Goal: Find contact information: Find contact information

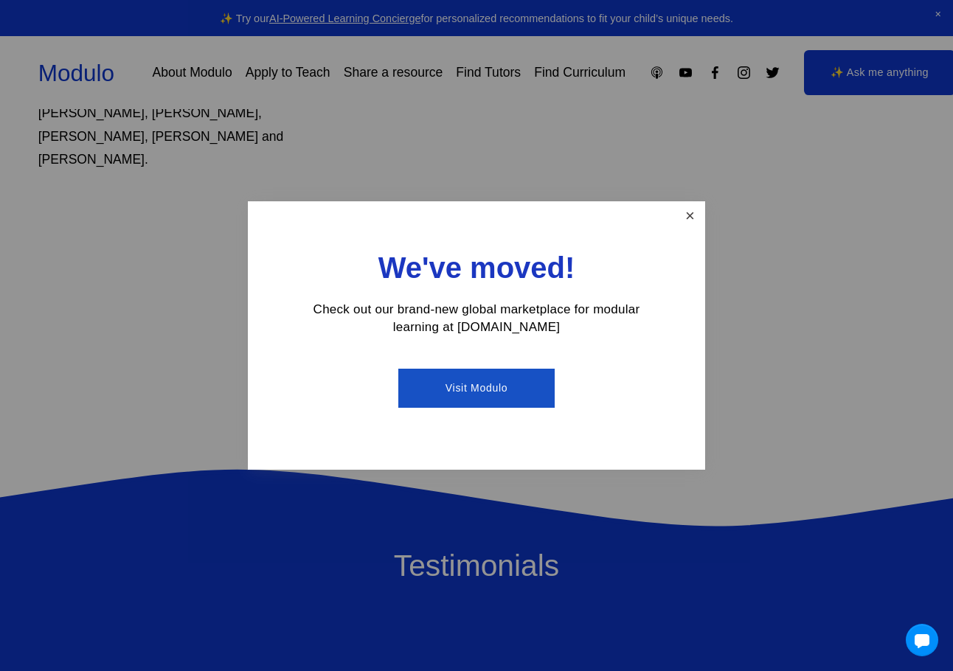
scroll to position [1144, 0]
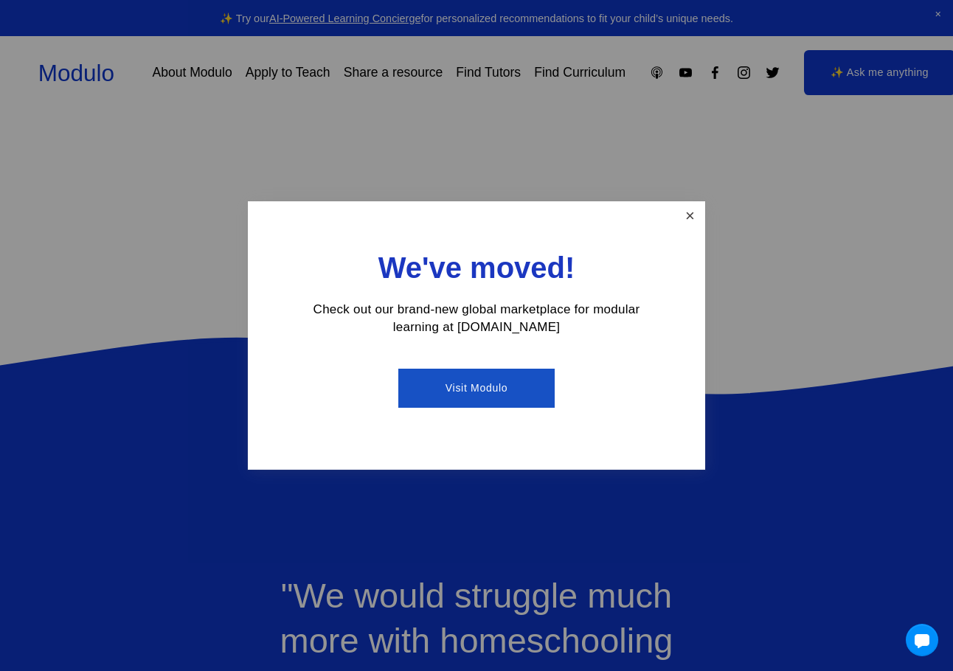
click at [688, 216] on link "Close" at bounding box center [690, 217] width 26 height 26
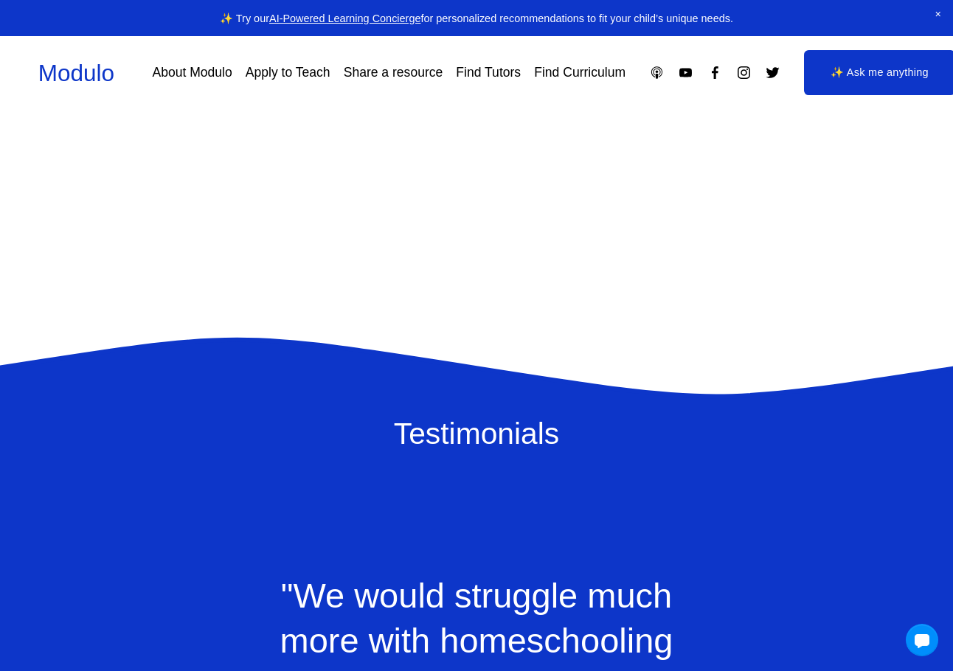
click at [207, 68] on link "About Modulo" at bounding box center [192, 73] width 80 height 26
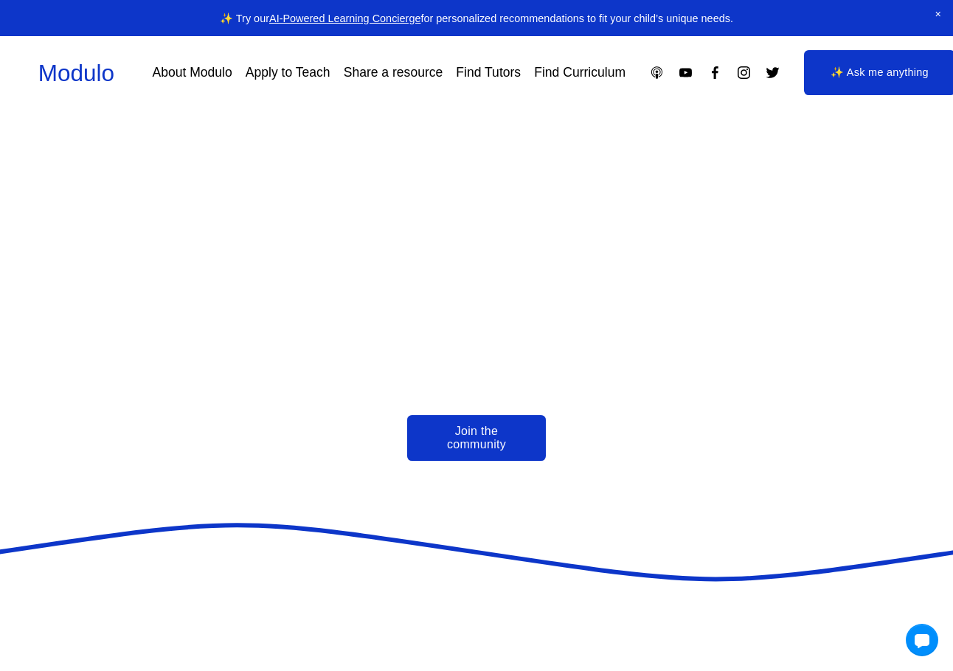
scroll to position [3211, 0]
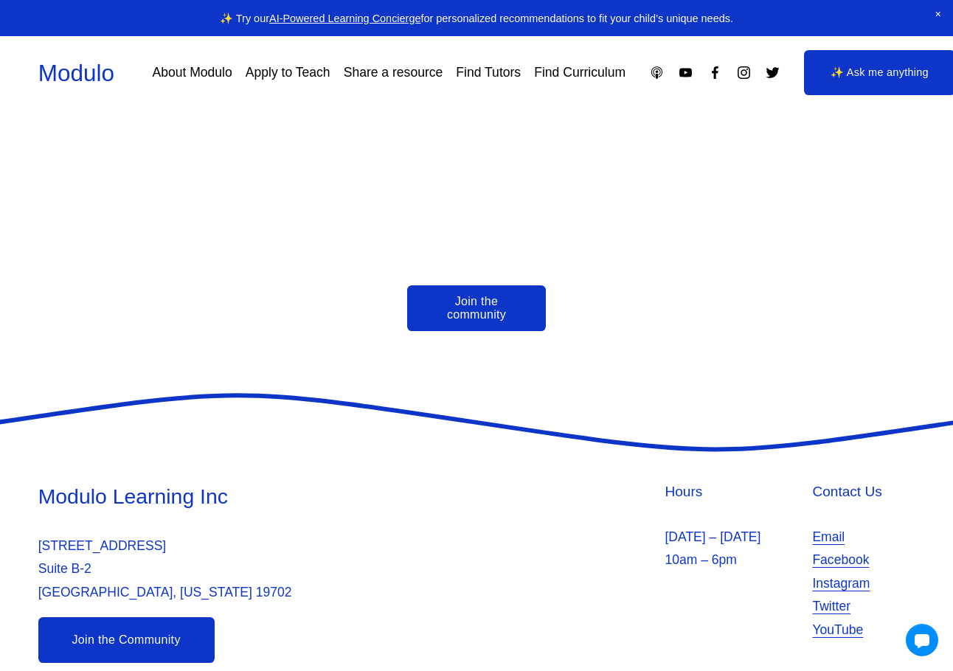
click at [833, 483] on h4 "Contact Us" at bounding box center [863, 493] width 103 height 20
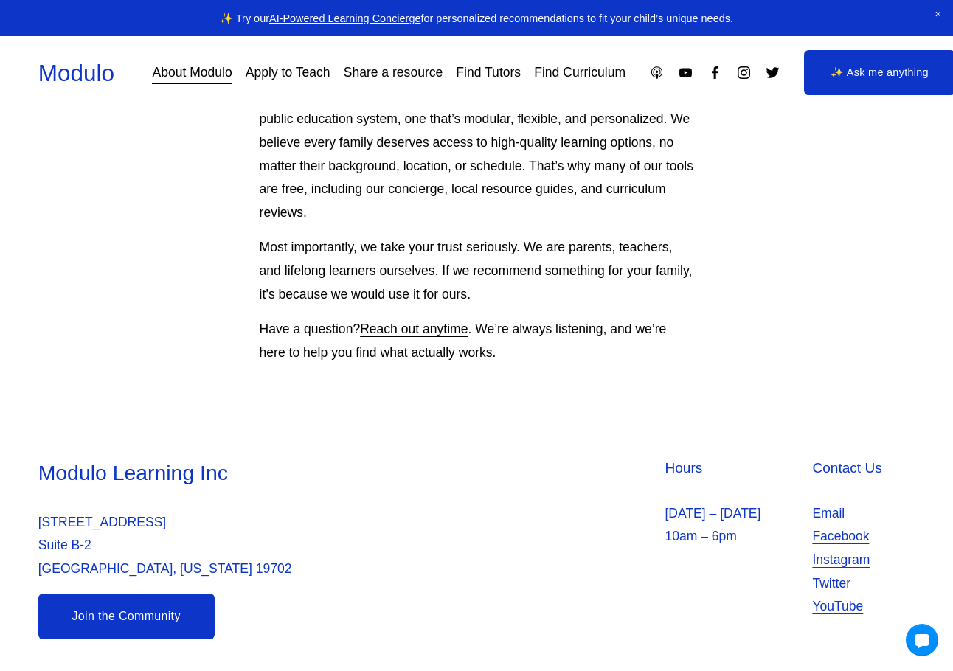
scroll to position [1274, 0]
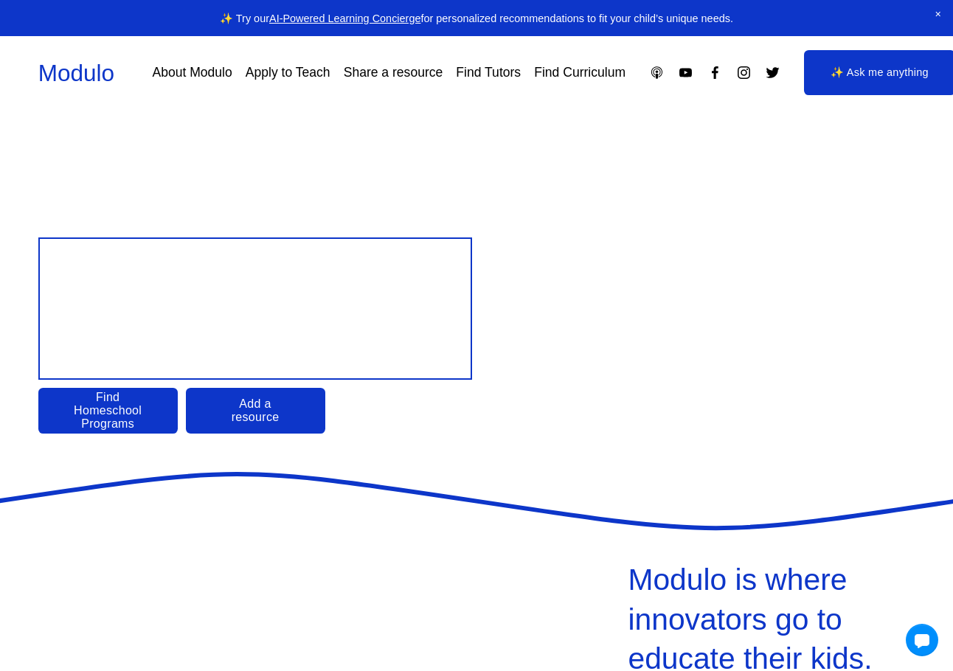
click at [199, 74] on link "About Modulo" at bounding box center [192, 73] width 80 height 26
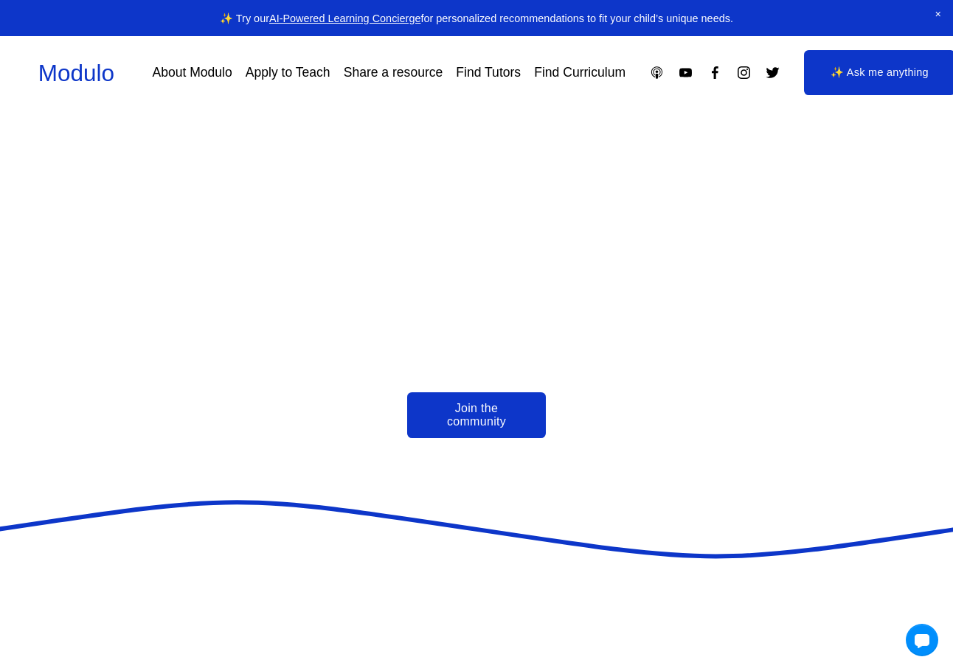
scroll to position [3211, 0]
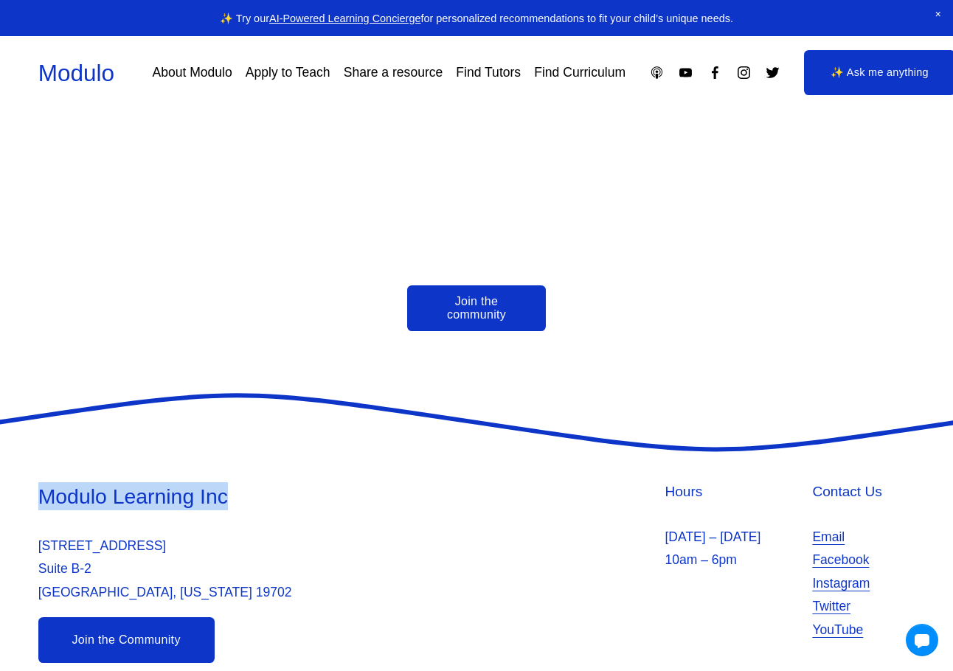
drag, startPoint x: 254, startPoint y: 471, endPoint x: 40, endPoint y: 481, distance: 214.2
click at [40, 483] on h3 "Modulo Learning Inc" at bounding box center [255, 497] width 435 height 28
copy h3 "Modulo Learning Inc"
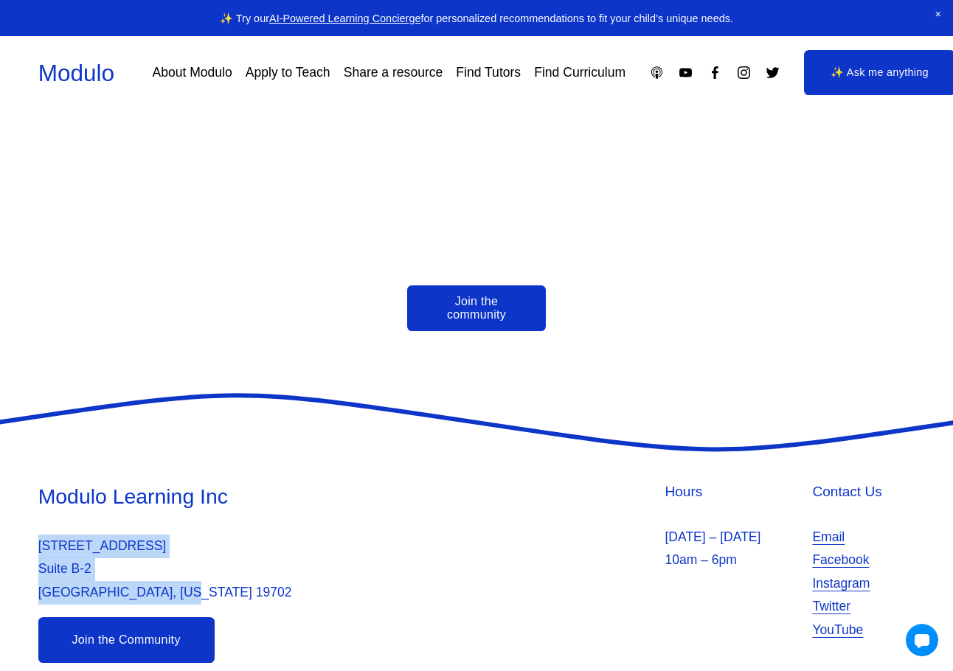
drag, startPoint x: 32, startPoint y: 518, endPoint x: 202, endPoint y: 567, distance: 176.8
click at [202, 567] on div "Modulo Learning Inc 2035 Sunset Lake Suite Suite B-2 Newark, Delaware 19702 Hou…" at bounding box center [476, 573] width 953 height 181
copy p "2035 Sunset Lake Suite Suite B-2 Newark, Delaware 19702"
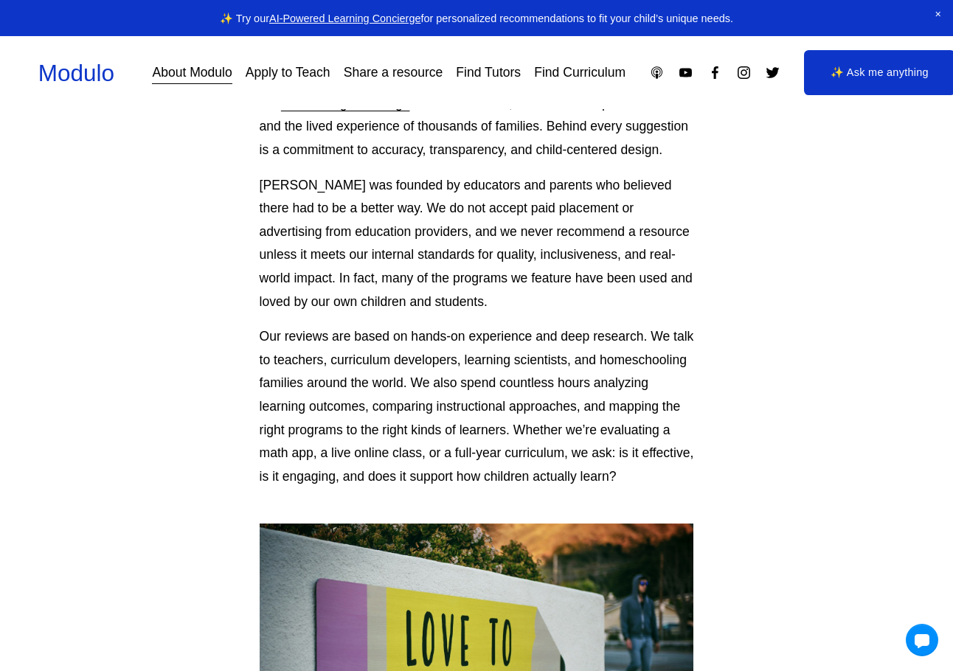
scroll to position [148, 0]
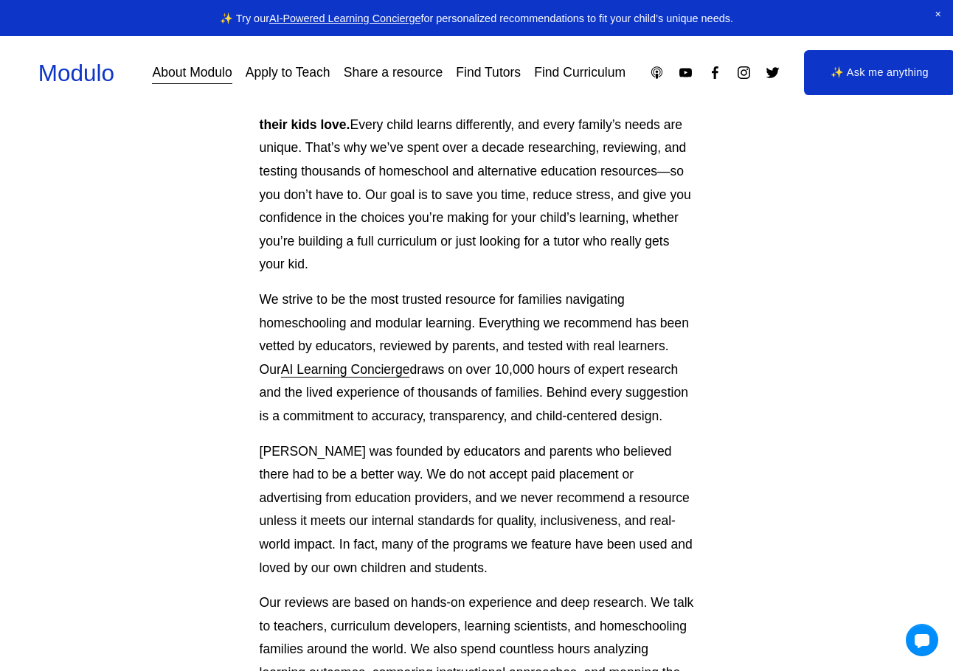
click at [63, 64] on link "Modulo" at bounding box center [76, 73] width 76 height 27
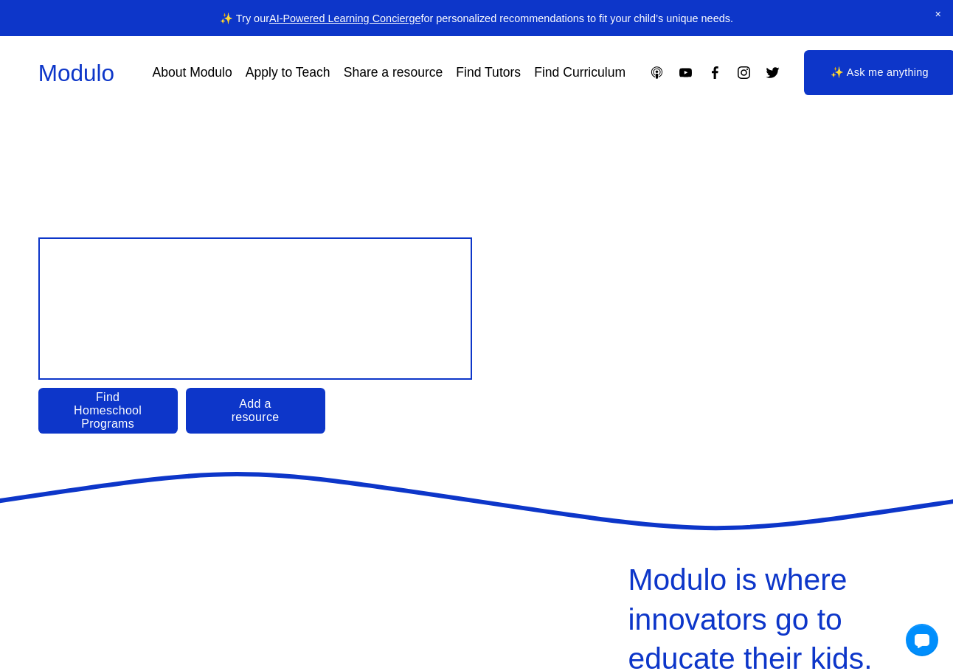
click at [937, 13] on span "Close Announcement" at bounding box center [939, 15] width 30 height 30
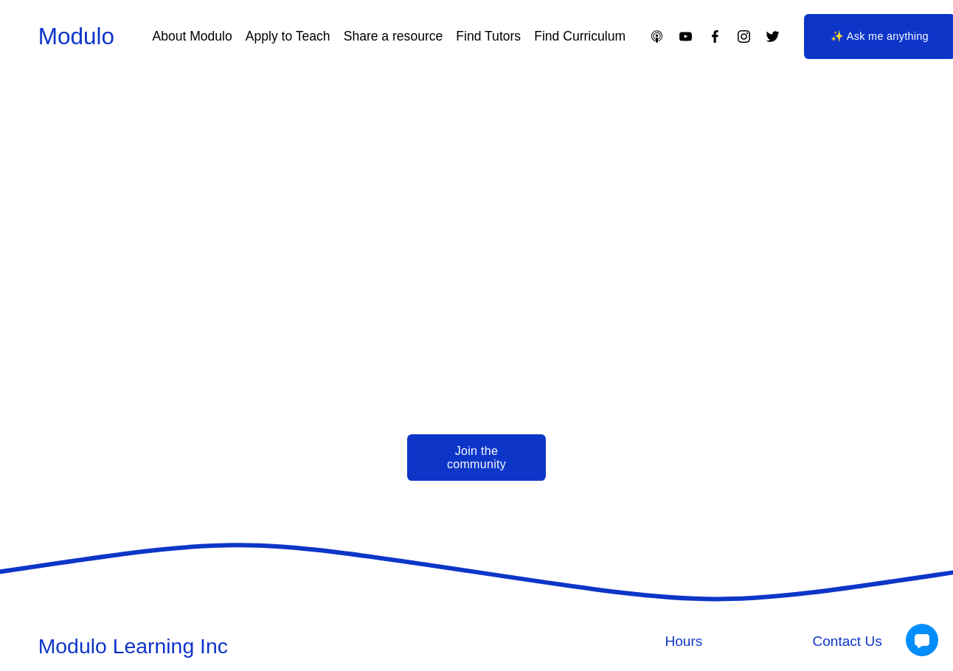
scroll to position [3175, 0]
